Goal: Task Accomplishment & Management: Manage account settings

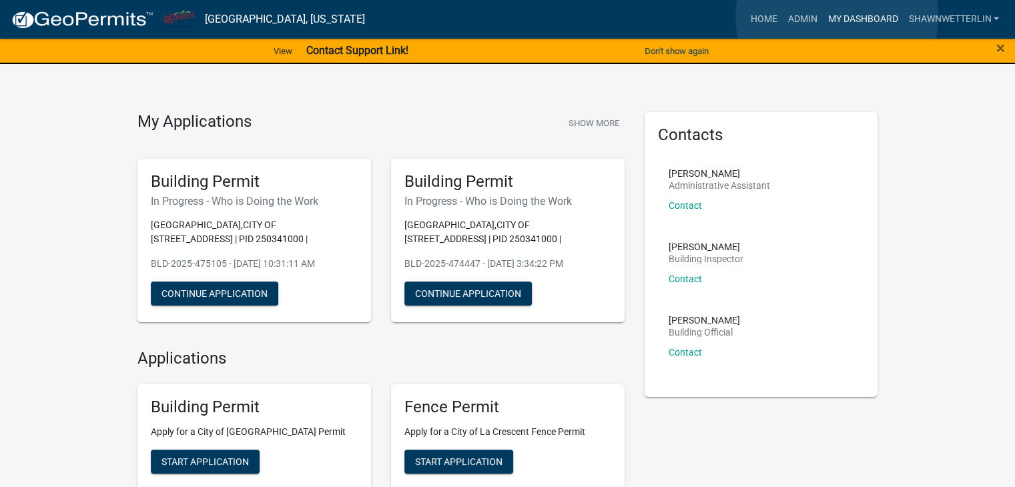
click at [837, 17] on link "My Dashboard" at bounding box center [862, 19] width 81 height 25
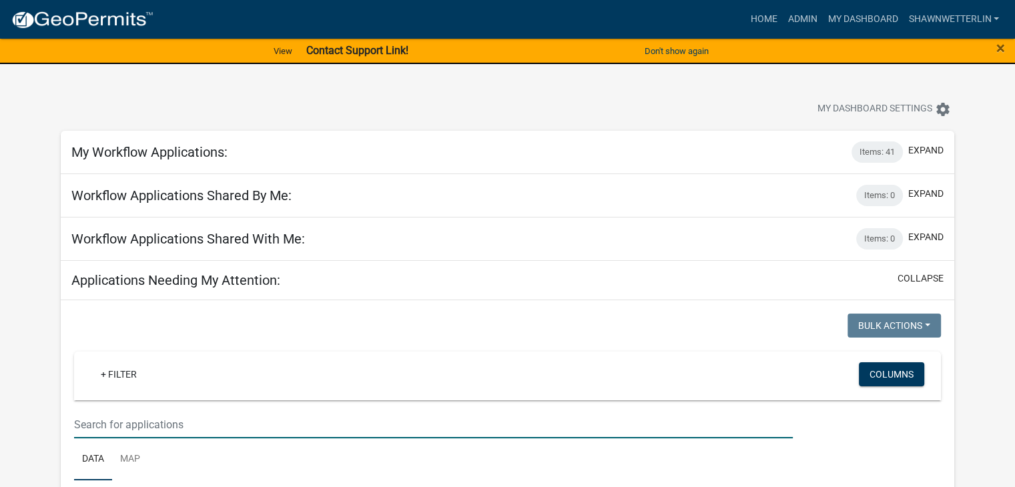
click at [151, 436] on input "text" at bounding box center [433, 424] width 719 height 27
type input "[PERSON_NAME]"
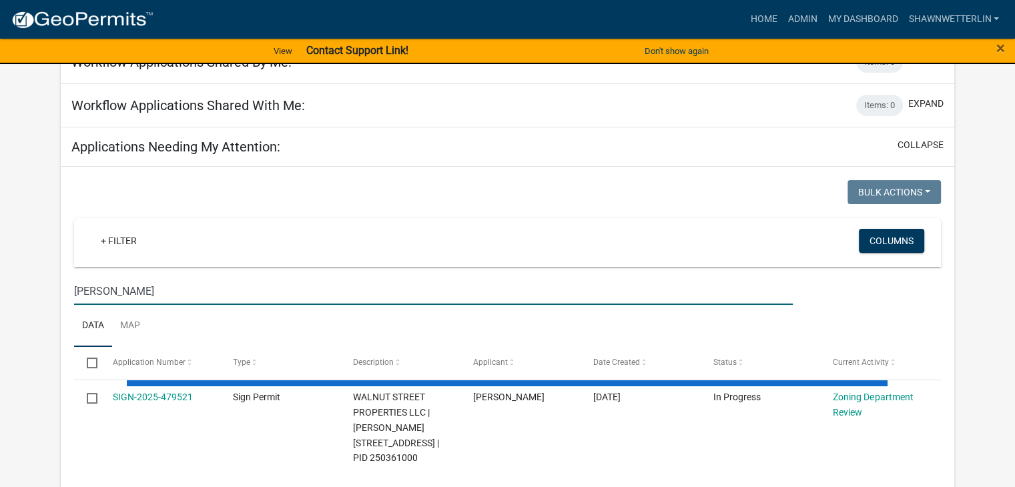
scroll to position [267, 0]
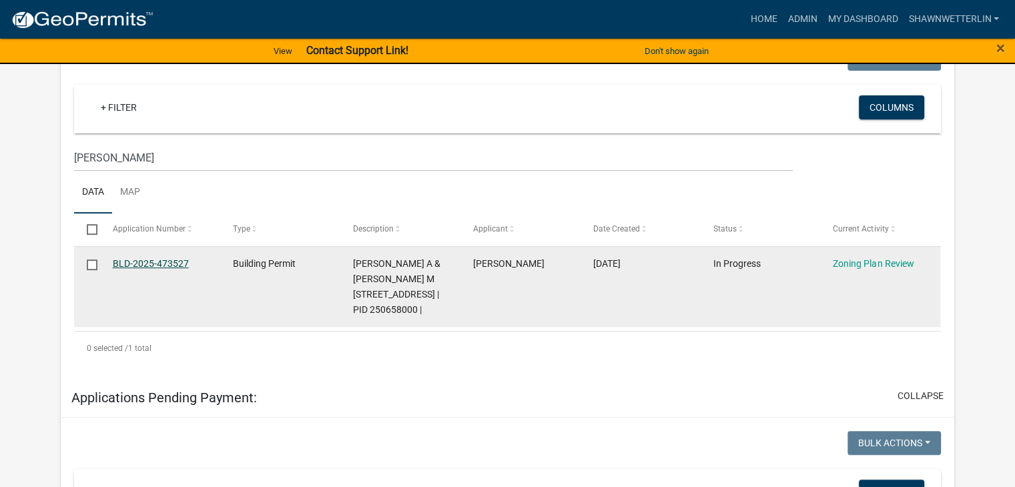
click at [151, 265] on link "BLD-2025-473527" at bounding box center [151, 263] width 76 height 11
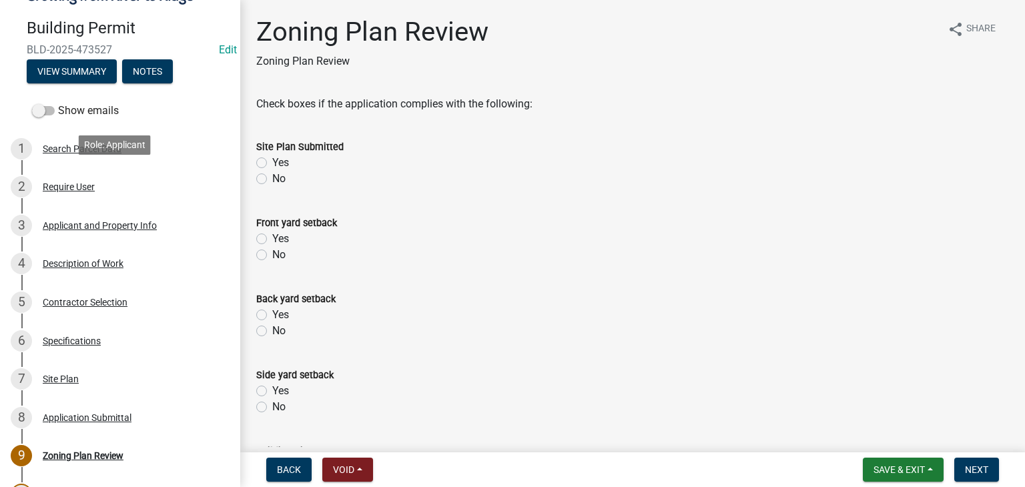
scroll to position [133, 0]
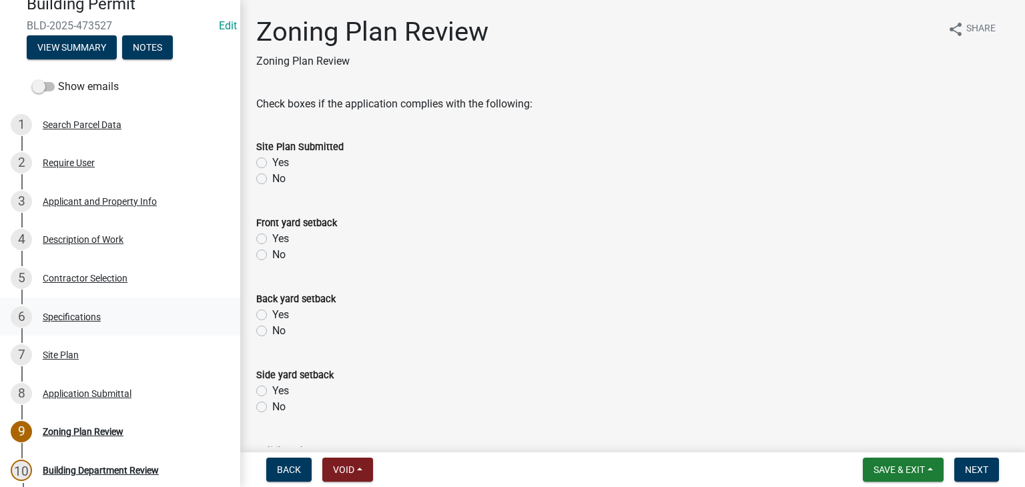
click at [92, 314] on div "Specifications" at bounding box center [72, 316] width 58 height 9
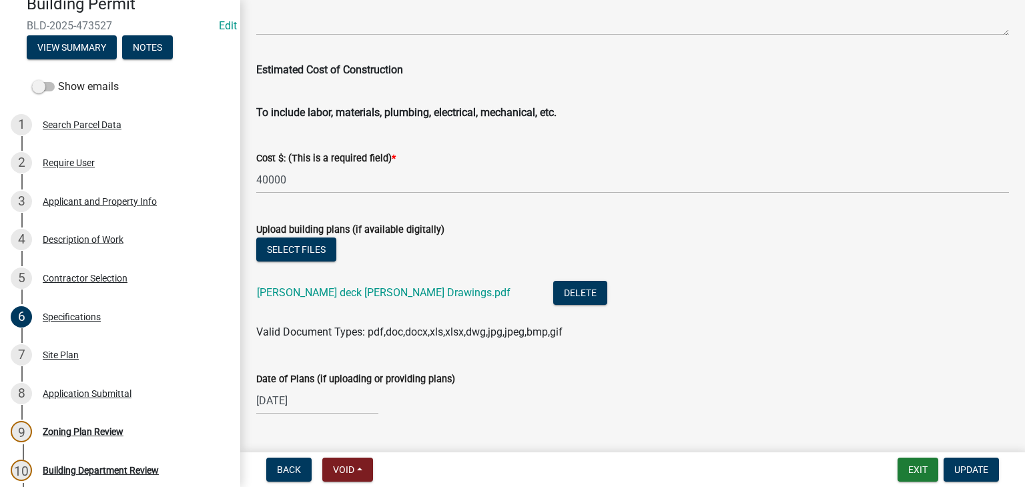
scroll to position [2335, 0]
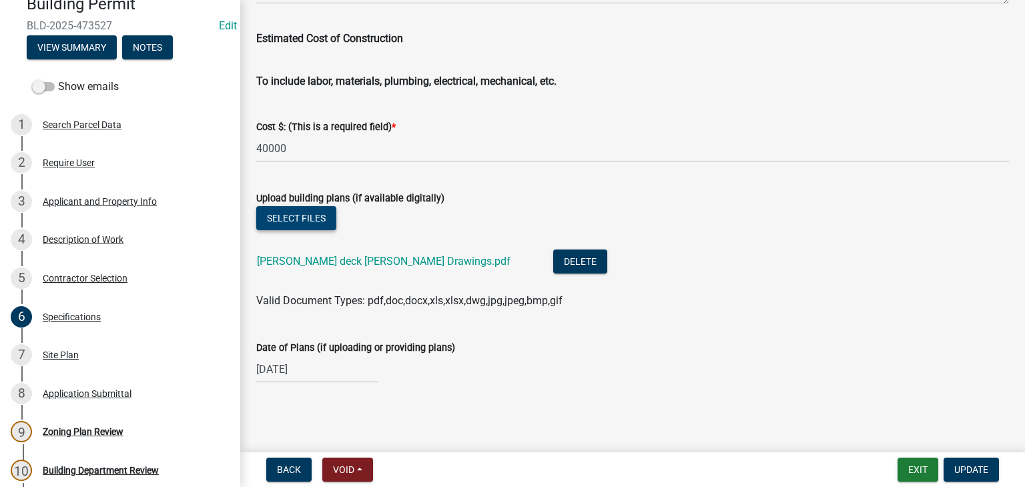
click at [296, 214] on button "Select files" at bounding box center [296, 218] width 80 height 24
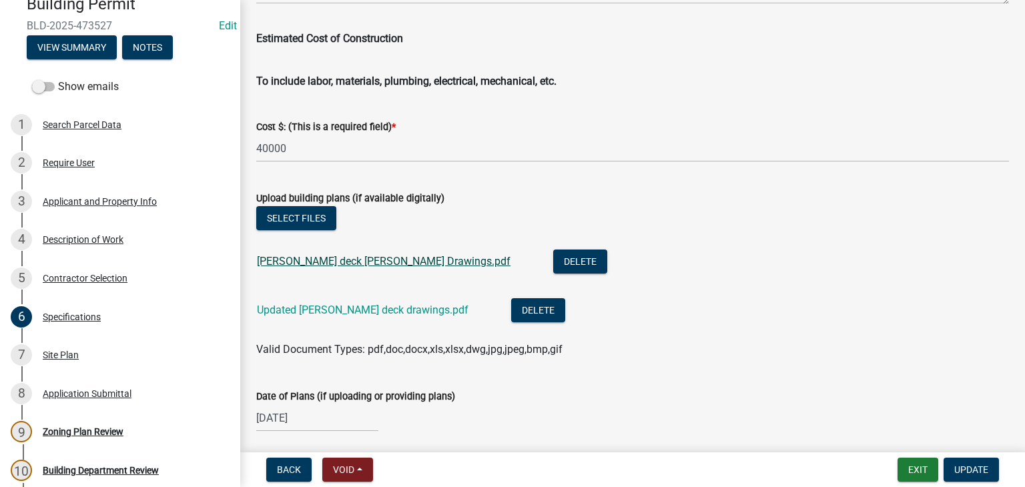
click at [369, 259] on link "[PERSON_NAME] deck [PERSON_NAME] Drawings.pdf" at bounding box center [384, 261] width 254 height 13
click at [553, 257] on button "Delete" at bounding box center [580, 262] width 54 height 24
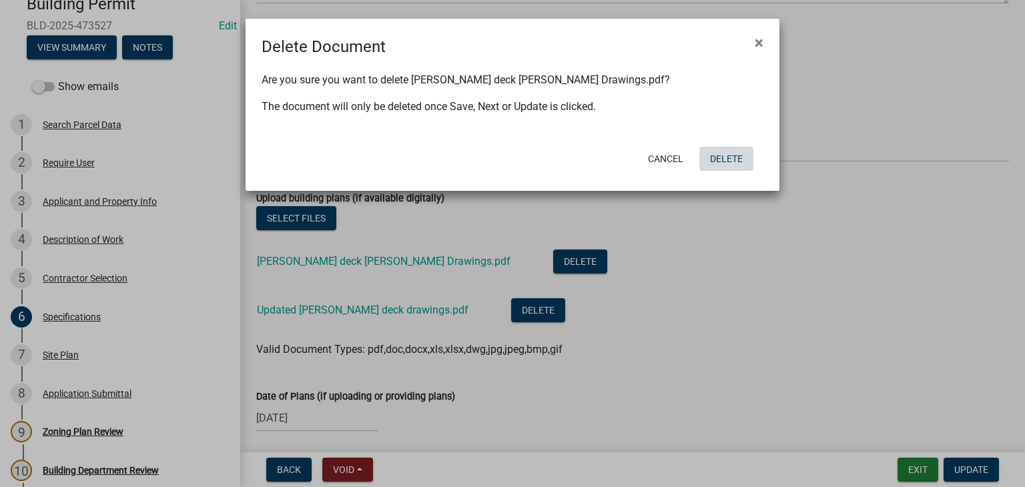
click at [717, 159] on button "Delete" at bounding box center [726, 159] width 54 height 24
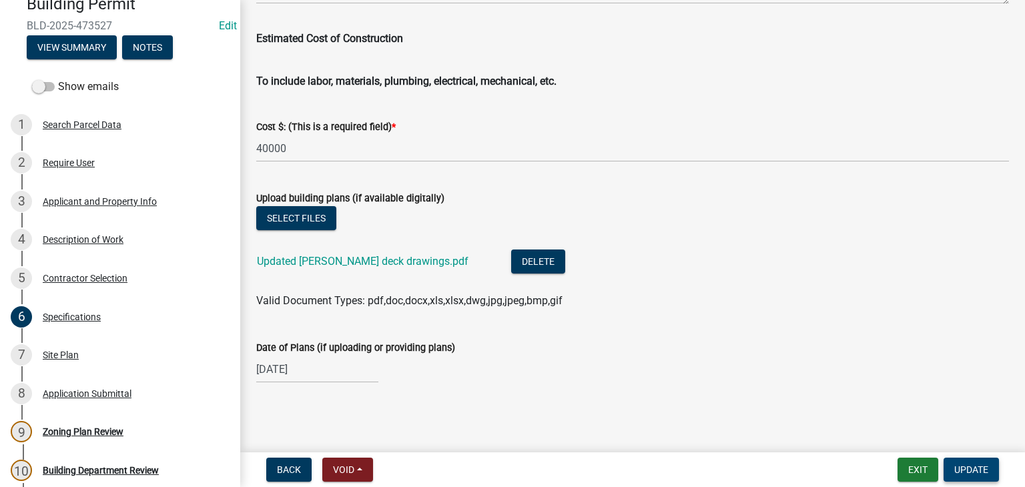
click at [954, 464] on span "Update" at bounding box center [971, 469] width 34 height 11
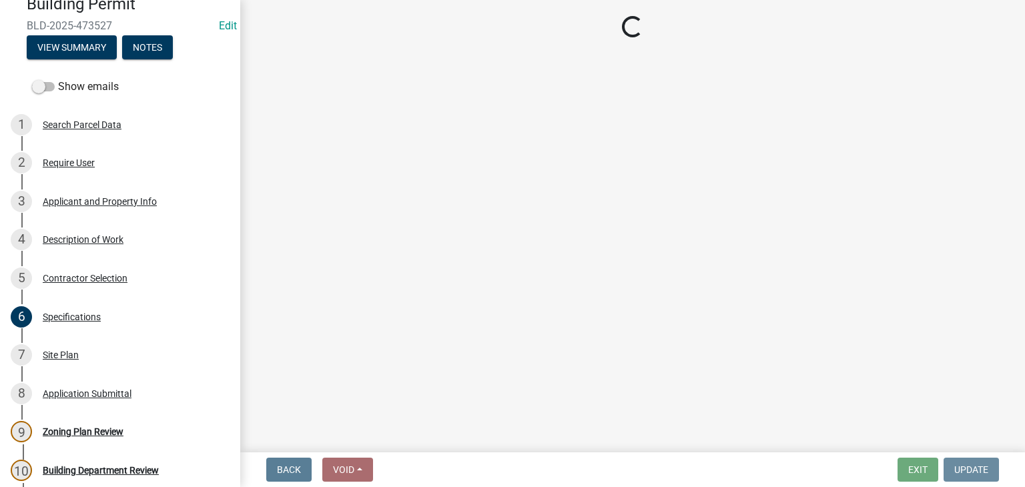
scroll to position [0, 0]
